Goal: Information Seeking & Learning: Find specific page/section

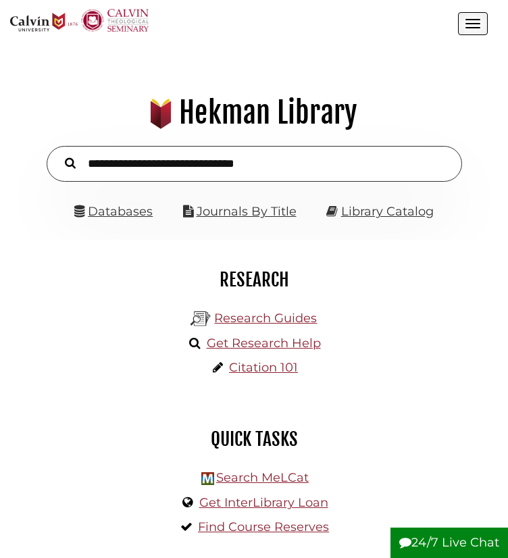
scroll to position [156, 467]
click at [124, 219] on link "Databases" at bounding box center [113, 211] width 78 height 15
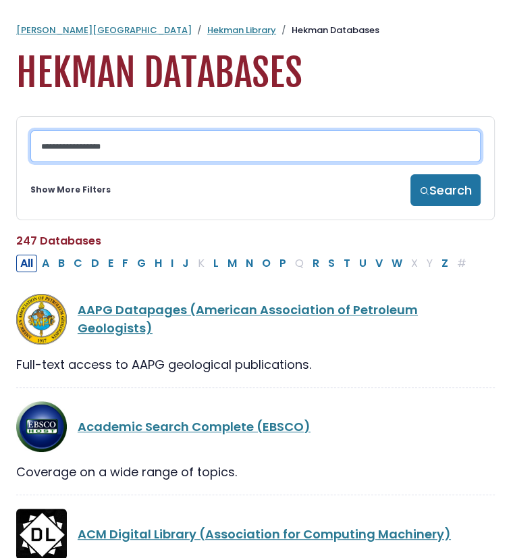
click at [113, 144] on input "Search database by title or keyword" at bounding box center [255, 146] width 450 height 32
type input "*******"
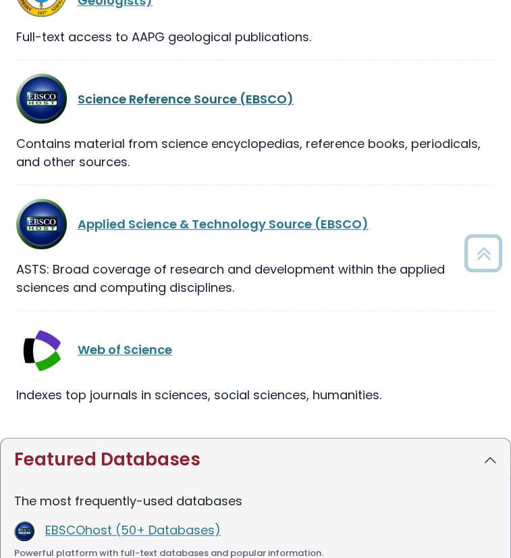
scroll to position [197, 0]
click at [130, 353] on link "Web of Science" at bounding box center [125, 349] width 95 height 17
